Goal: Information Seeking & Learning: Understand process/instructions

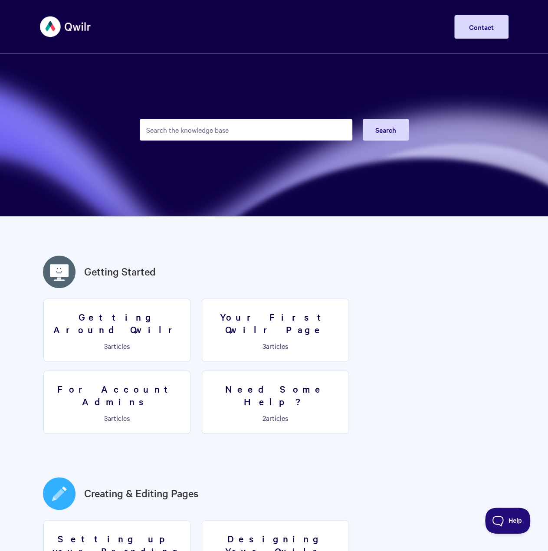
click at [214, 134] on input "Search the knowledge base" at bounding box center [246, 130] width 213 height 22
type input "import"
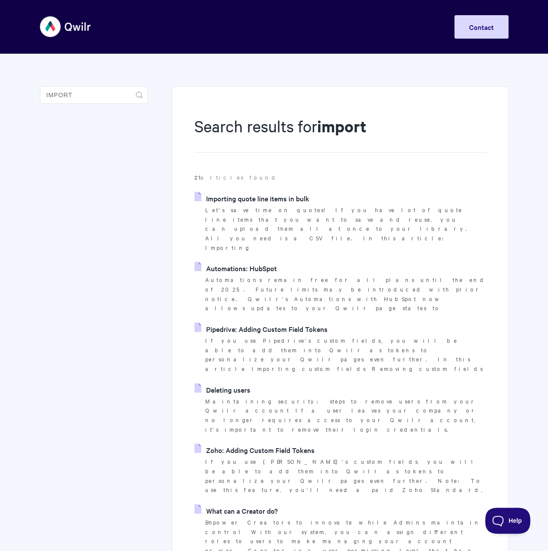
click at [263, 200] on link "Importing quote line items in bulk" at bounding box center [251, 198] width 115 height 13
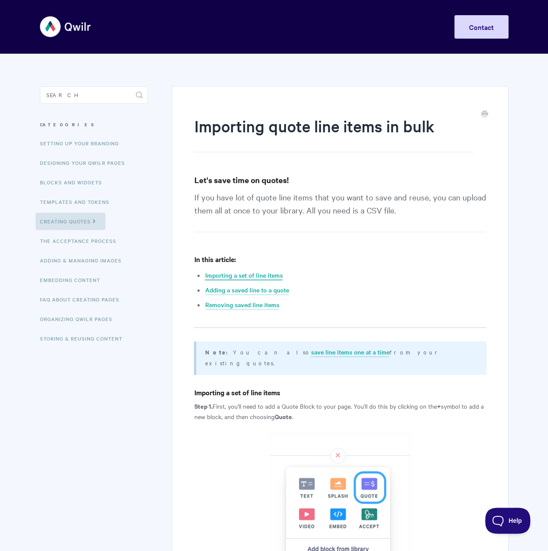
click at [266, 274] on link "Importing a set of line items" at bounding box center [244, 276] width 78 height 10
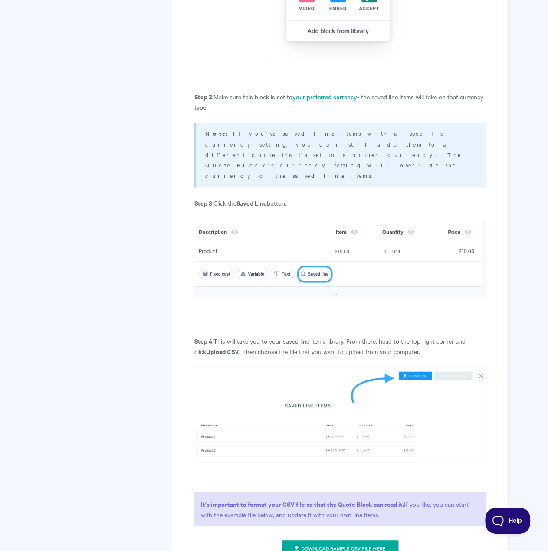
scroll to position [636, 0]
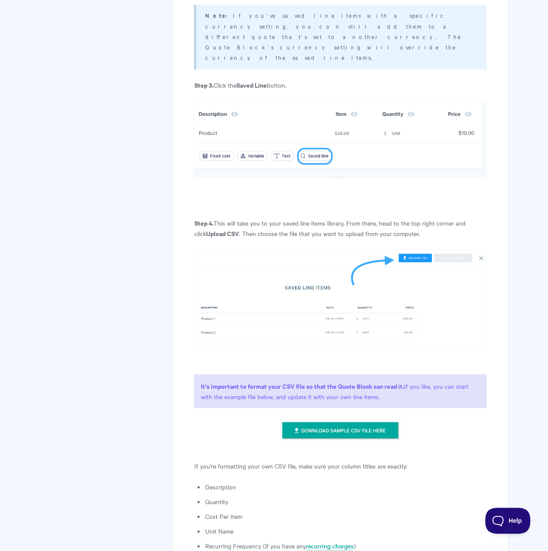
click at [348, 419] on img at bounding box center [340, 430] width 121 height 22
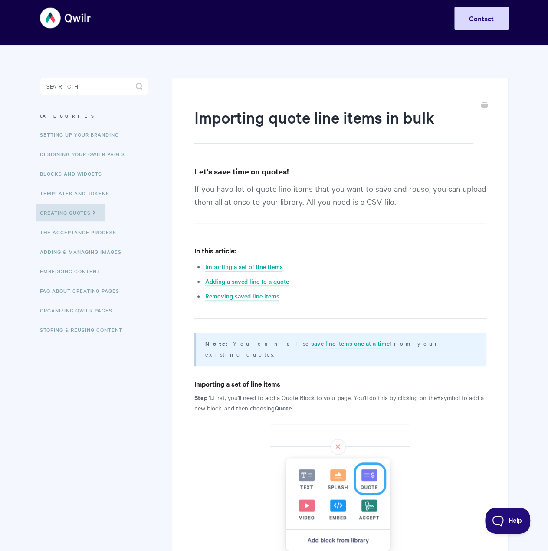
scroll to position [0, 0]
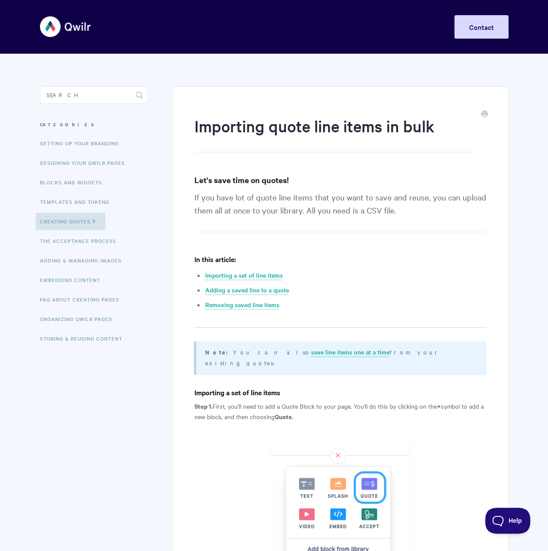
click at [68, 22] on img at bounding box center [66, 26] width 52 height 33
